Goal: Find specific page/section: Find specific page/section

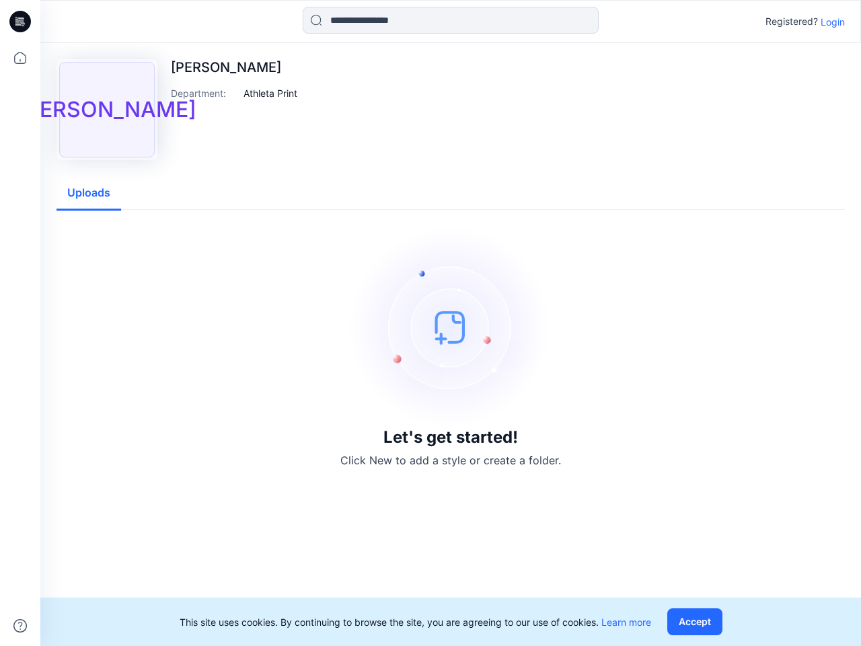
click at [430, 323] on img at bounding box center [451, 327] width 202 height 202
click at [21, 22] on icon at bounding box center [22, 22] width 5 height 1
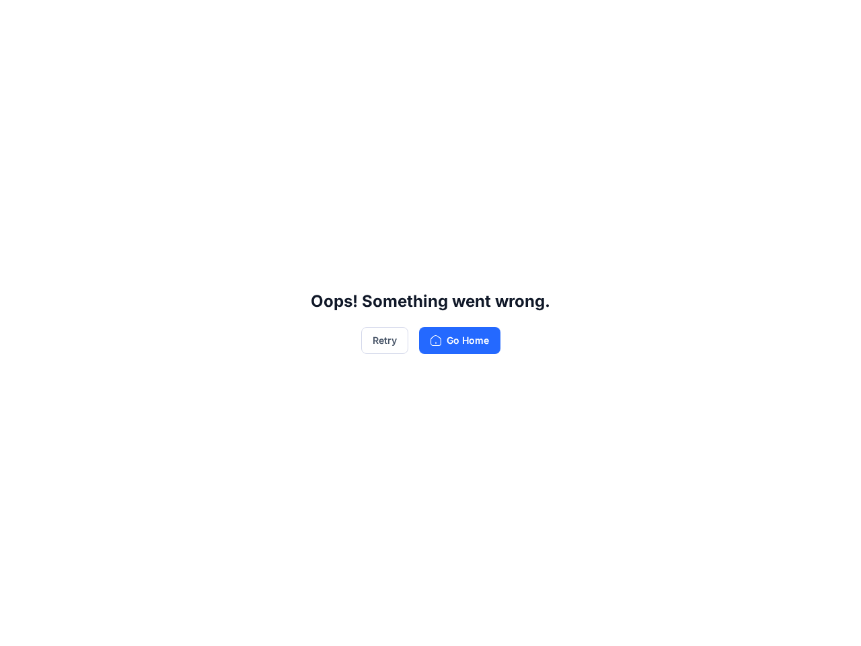
click at [20, 625] on div "Oops! Something went wrong. Retry Go Home" at bounding box center [430, 323] width 861 height 646
click at [451, 20] on div "Oops! Something went wrong. Retry Go Home" at bounding box center [430, 323] width 861 height 646
click at [833, 22] on div "Oops! Something went wrong. Retry Go Home" at bounding box center [430, 323] width 861 height 646
click at [271, 93] on div "Oops! Something went wrong. Retry Go Home" at bounding box center [430, 323] width 861 height 646
click at [89, 193] on div "Oops! Something went wrong. Retry Go Home" at bounding box center [430, 323] width 861 height 646
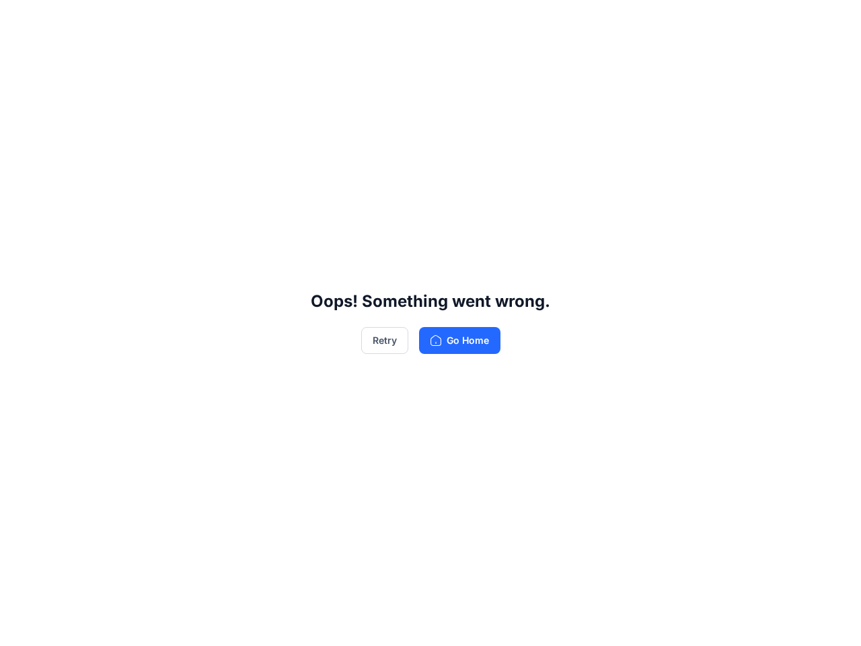
click at [697, 621] on div "Oops! Something went wrong. Retry Go Home" at bounding box center [430, 323] width 861 height 646
